Goal: Task Accomplishment & Management: Manage account settings

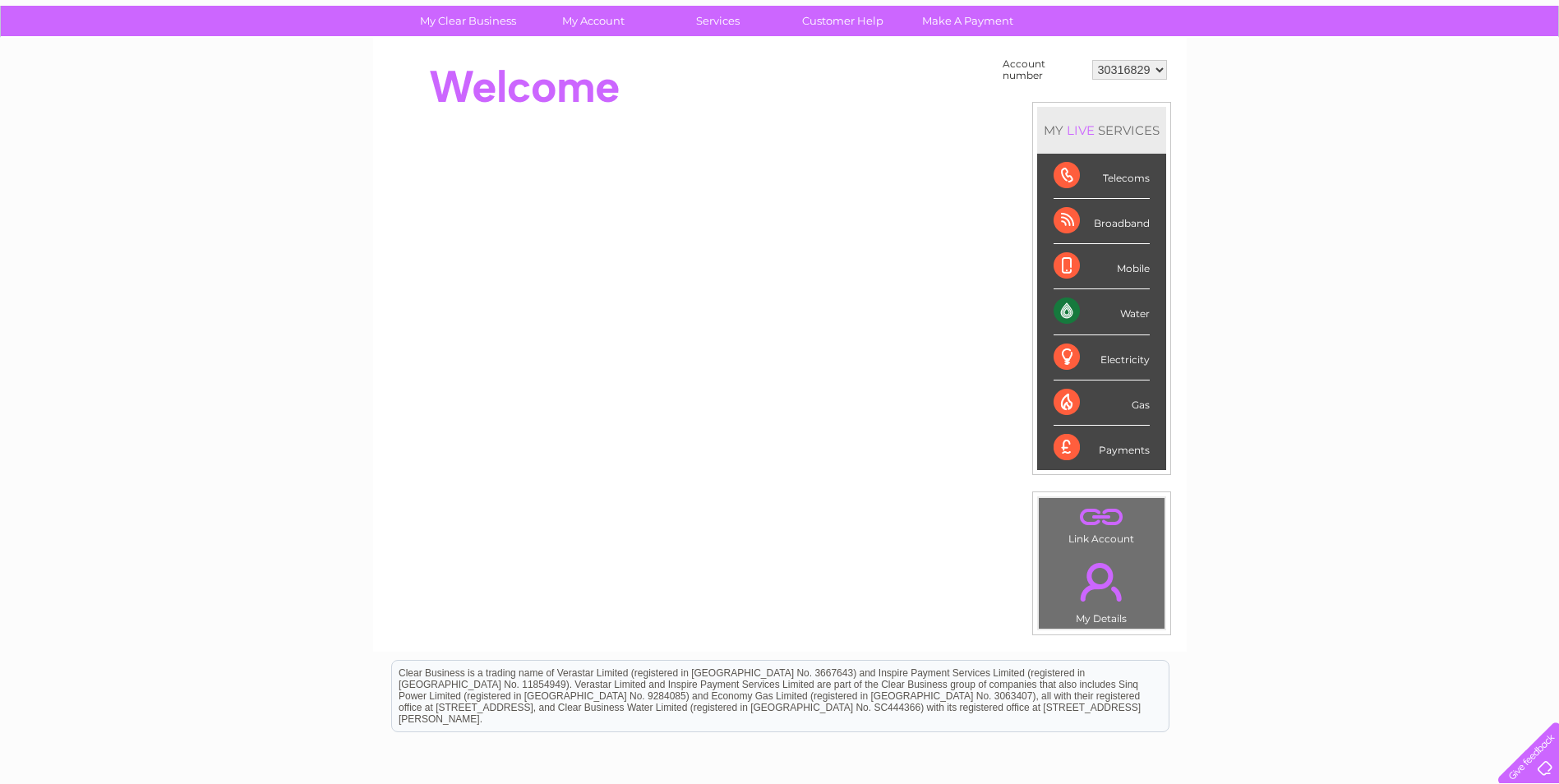
scroll to position [114, 0]
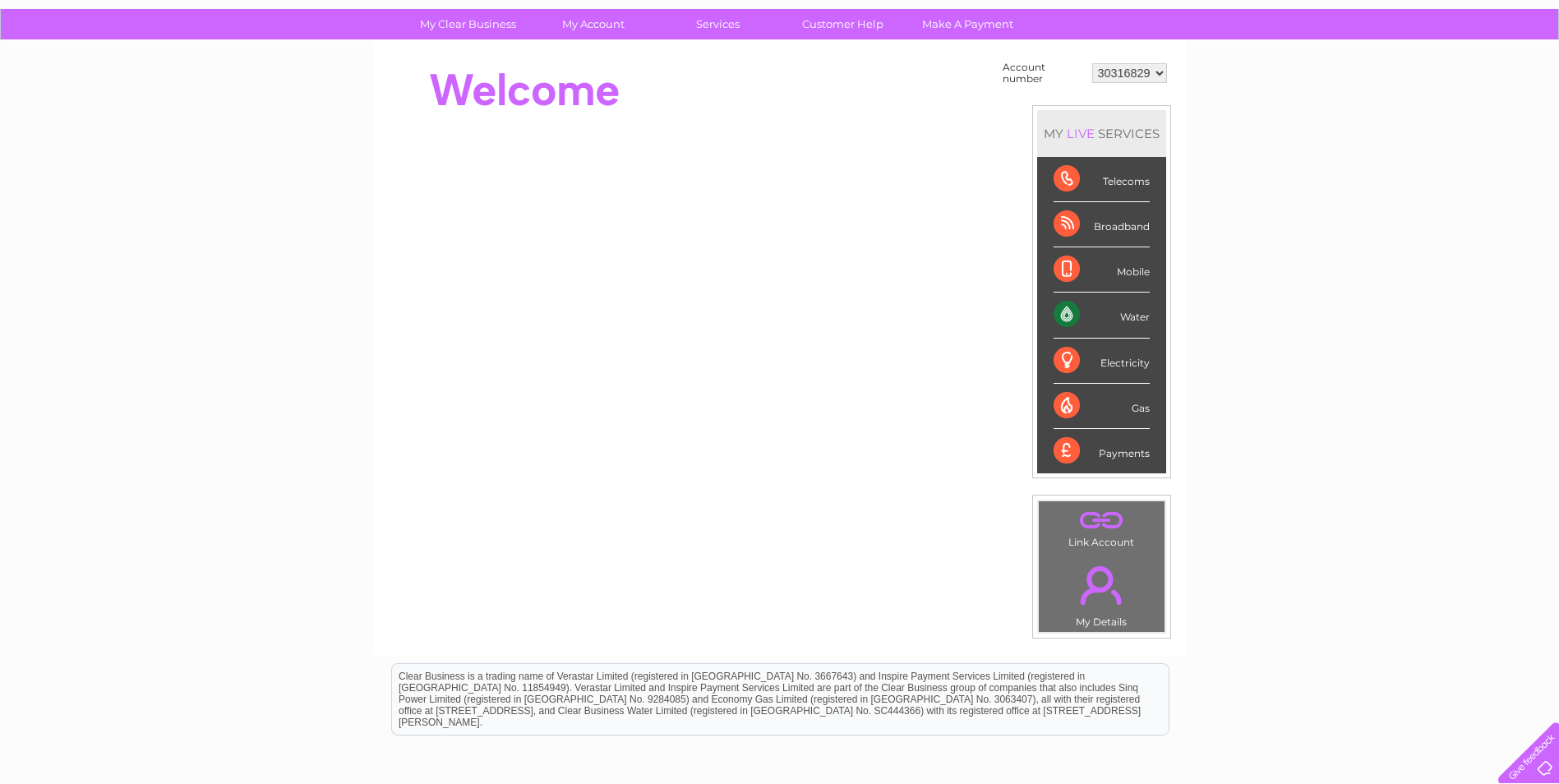
click at [1158, 72] on select "30316829 30322502" at bounding box center [1130, 74] width 75 height 20
select select "30322502"
click at [1093, 64] on select "30316829 30322502" at bounding box center [1130, 74] width 75 height 20
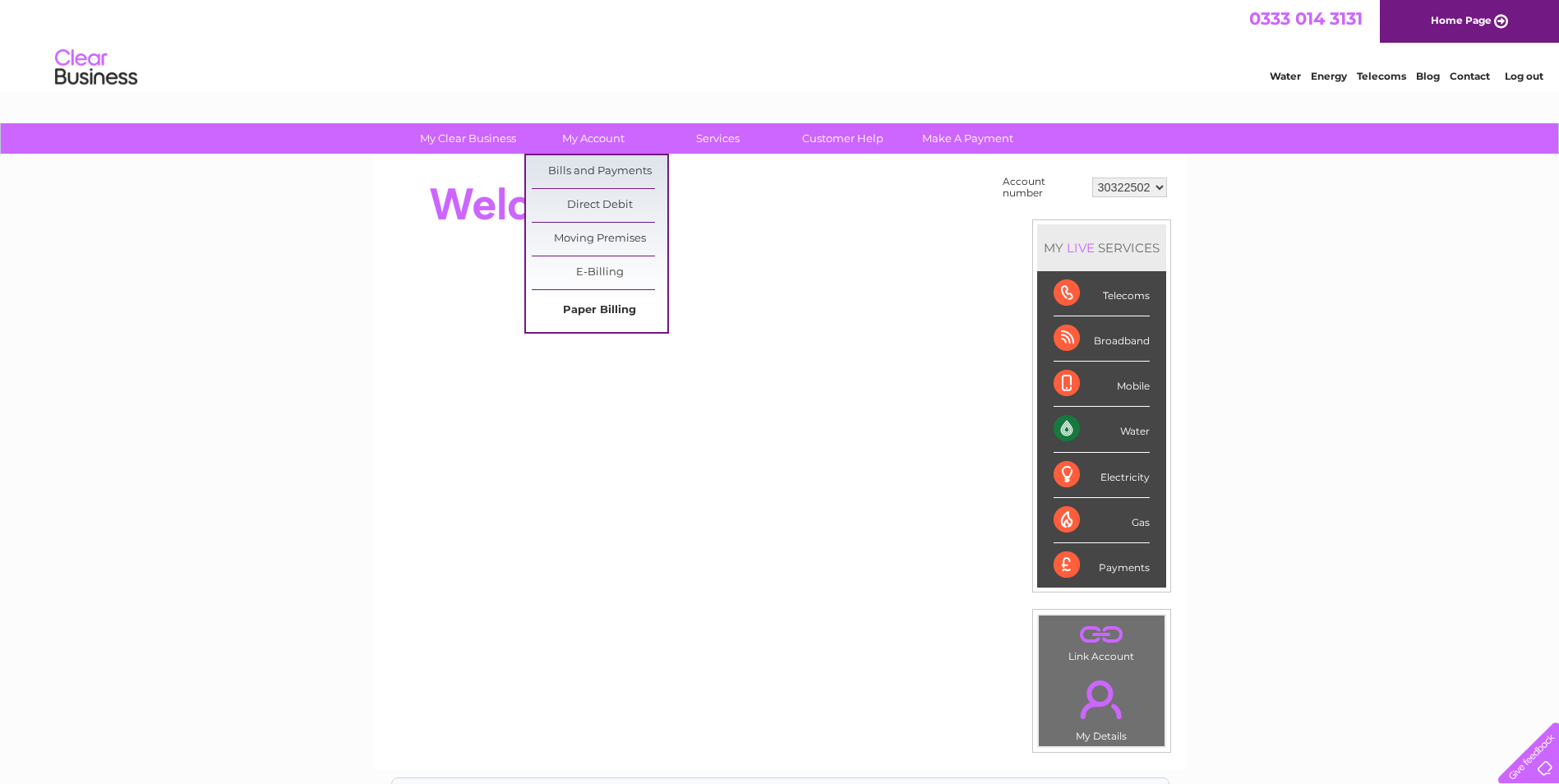
click at [605, 312] on link "Paper Billing" at bounding box center [599, 311] width 135 height 33
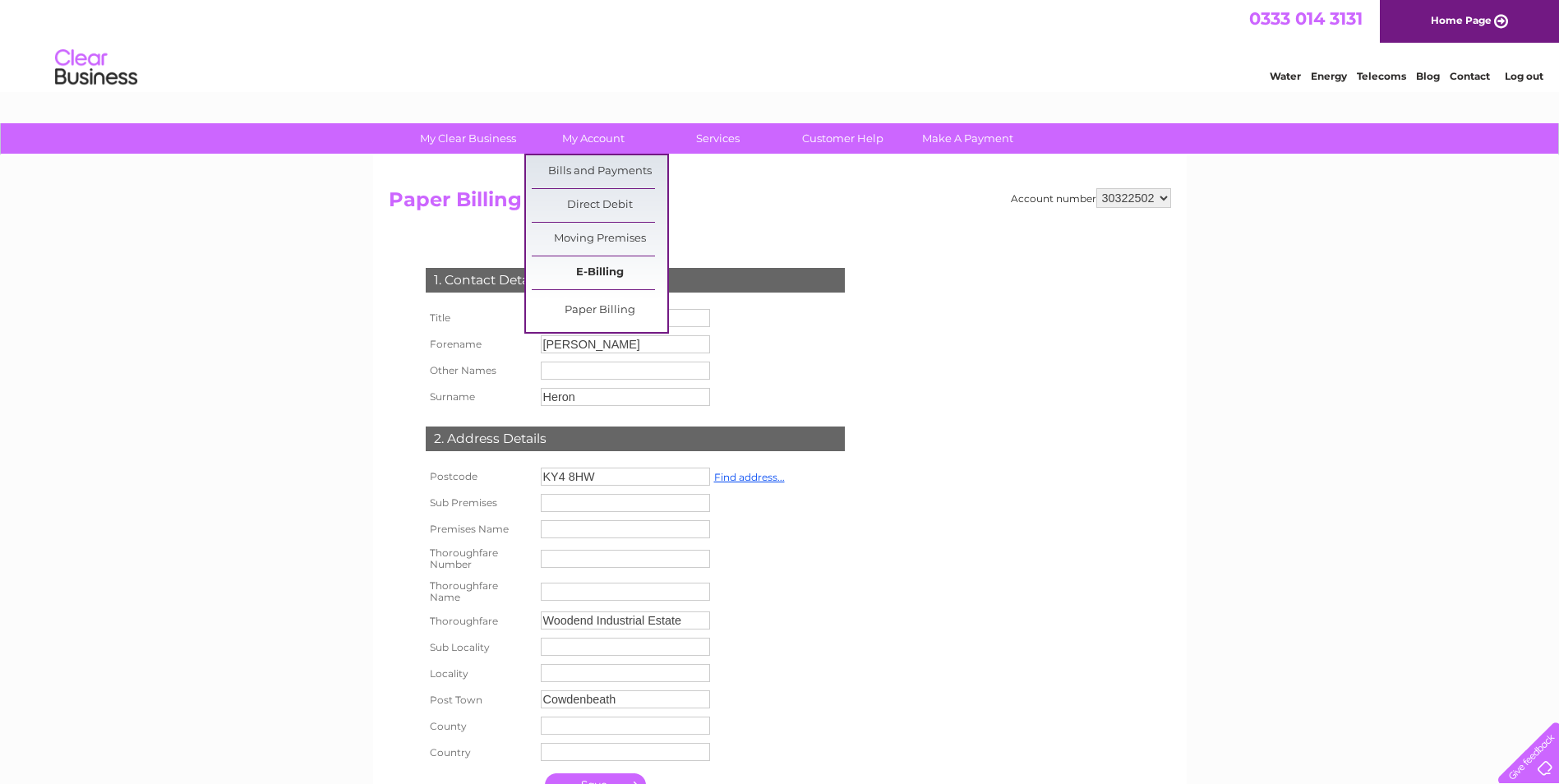
click at [600, 273] on link "E-Billing" at bounding box center [599, 273] width 135 height 33
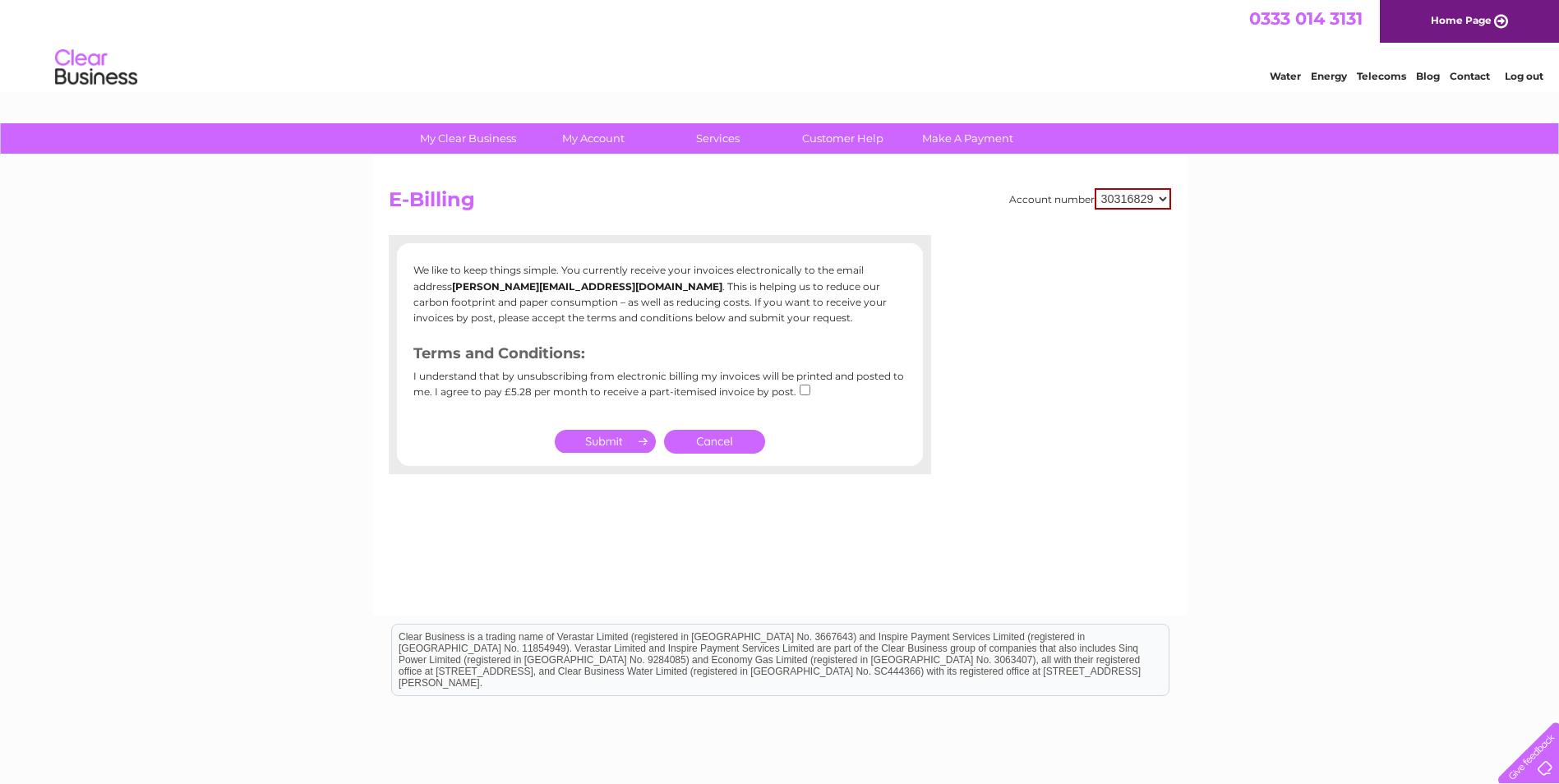
click at [1155, 195] on select "30316829 30322502" at bounding box center [1133, 199] width 76 height 22
select select "30322502"
click at [1094, 188] on select "30316829 30322502" at bounding box center [1133, 199] width 76 height 22
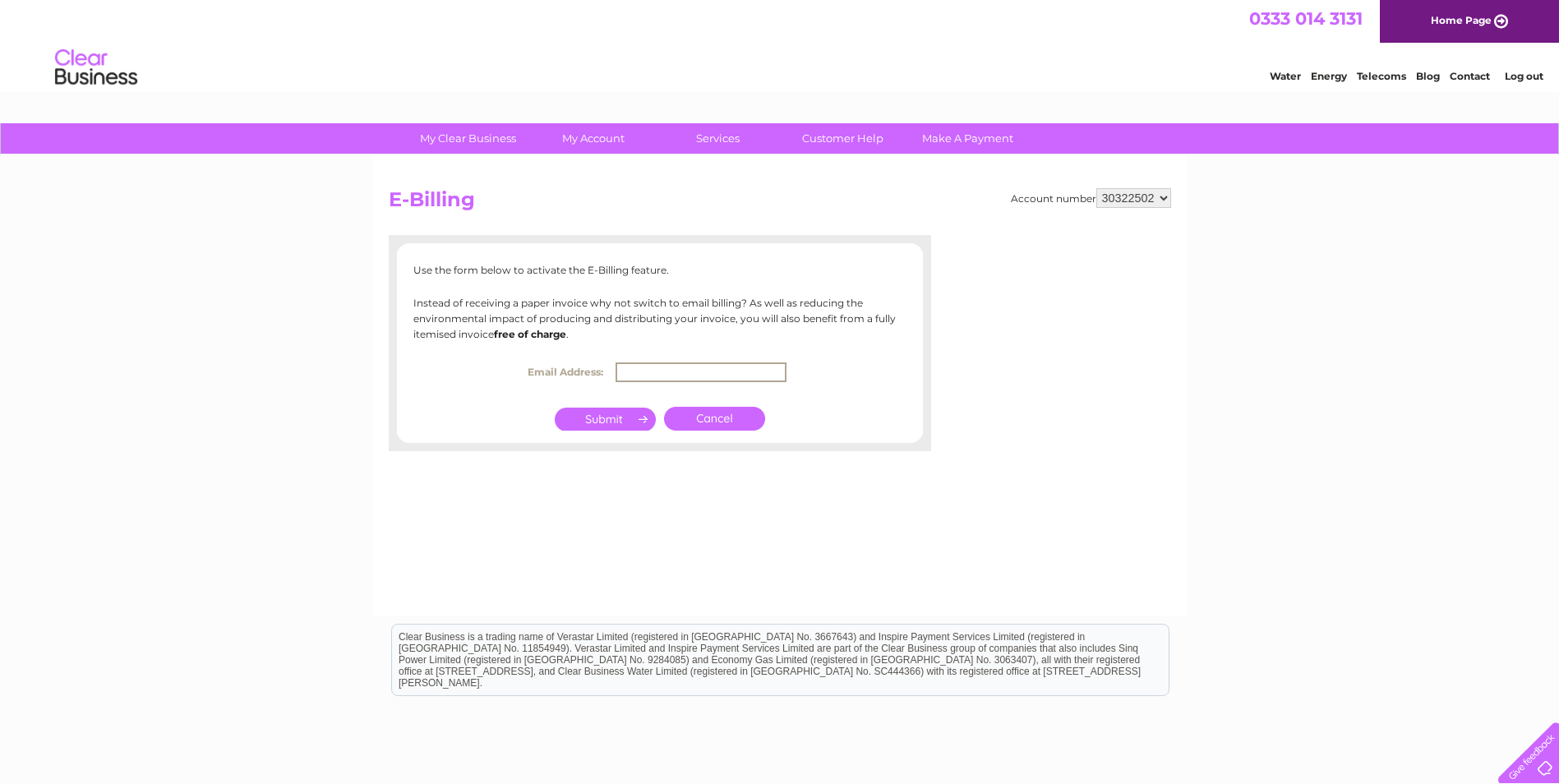
click at [645, 375] on input "text" at bounding box center [701, 372] width 171 height 20
type input "accounts@mkyfabrication.co.uk"
click at [607, 419] on input "submit" at bounding box center [605, 417] width 101 height 23
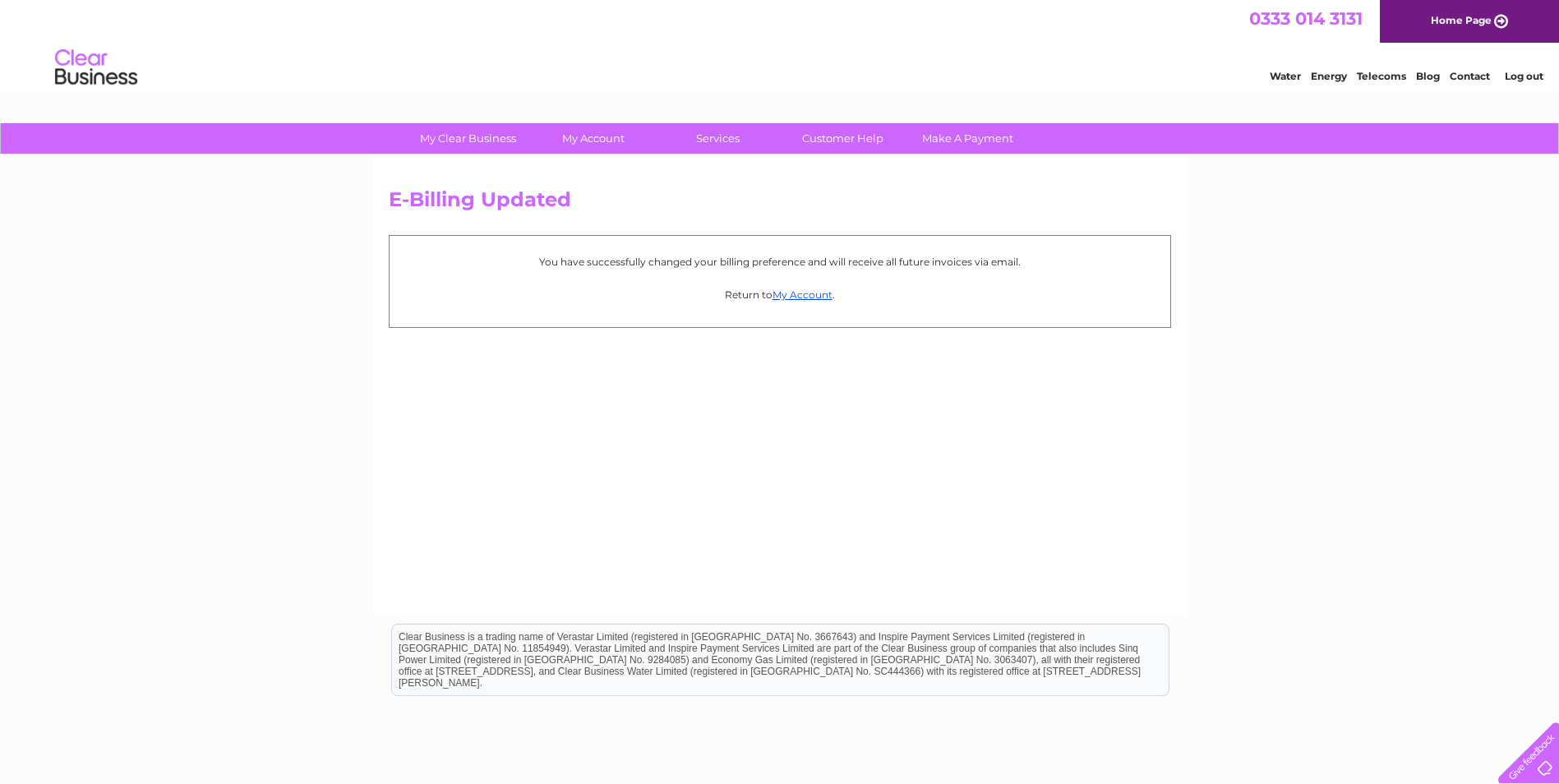
click at [1533, 80] on link "Log out" at bounding box center [1524, 76] width 38 height 13
